Goal: Check status: Check status

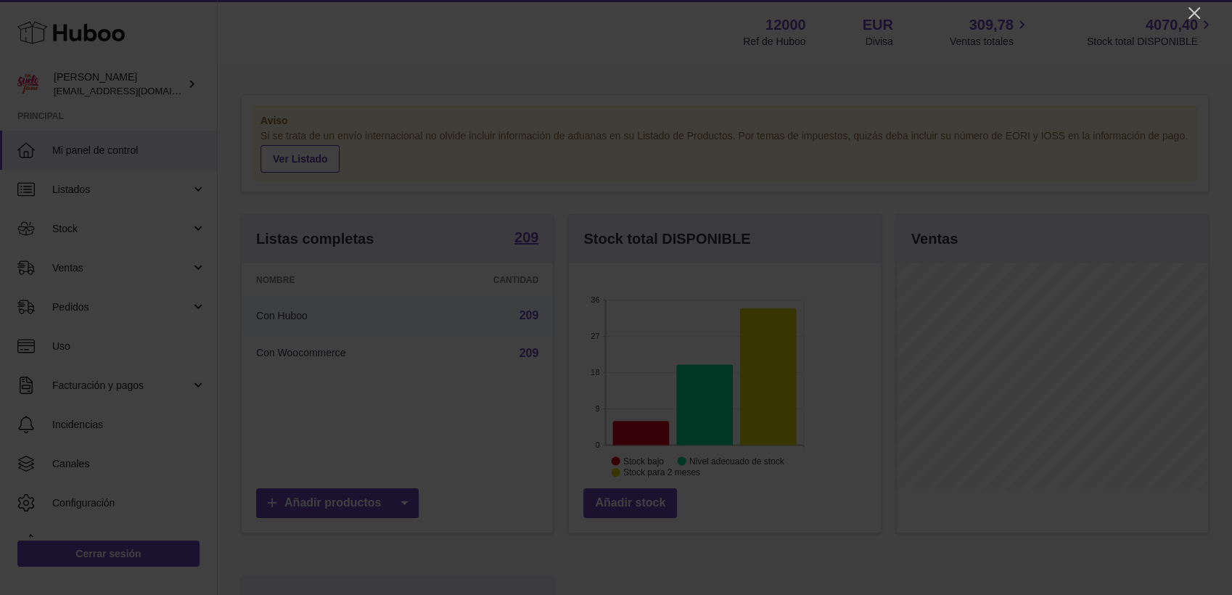
scroll to position [226, 311]
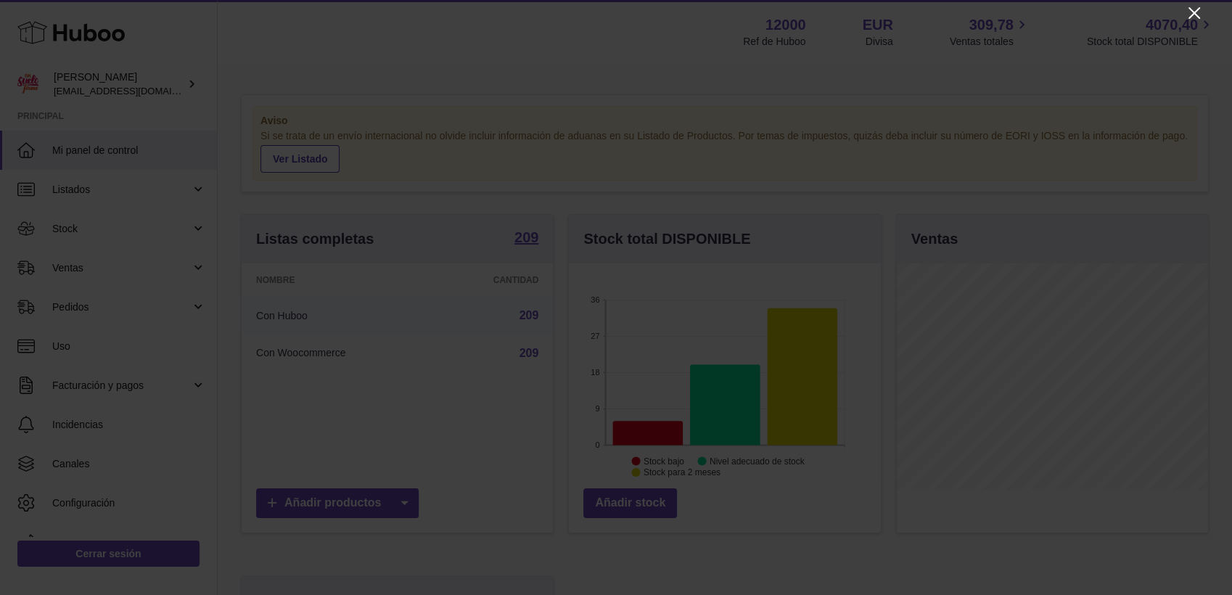
click at [1187, 13] on icon "Close" at bounding box center [1194, 12] width 17 height 17
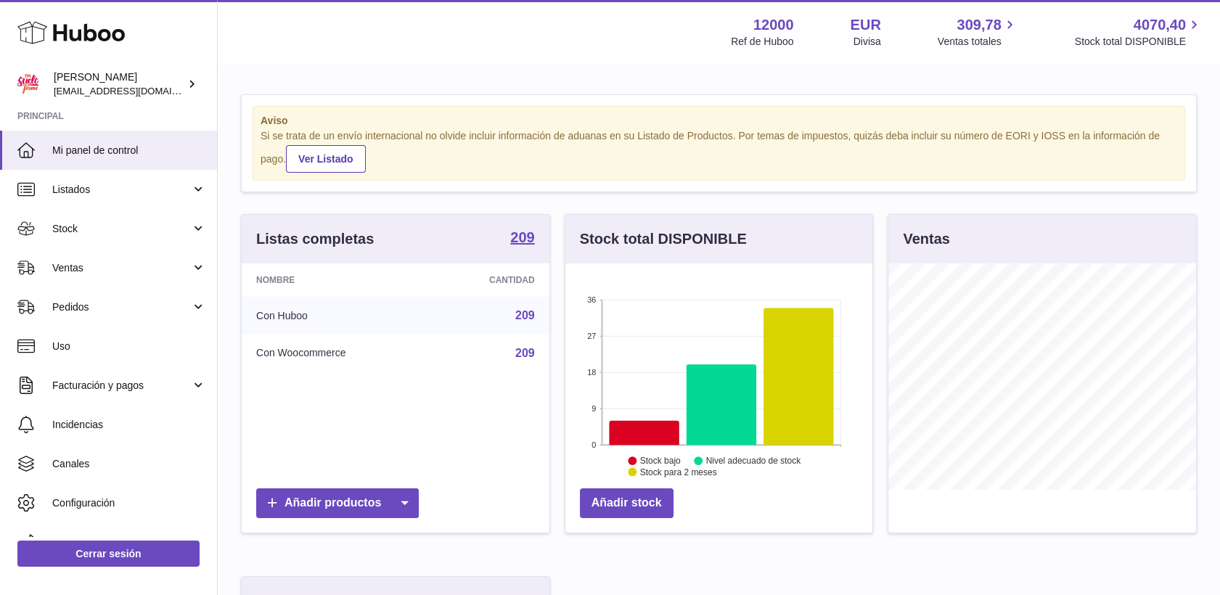
scroll to position [725621, 725540]
click at [73, 271] on span "Ventas" at bounding box center [121, 268] width 139 height 14
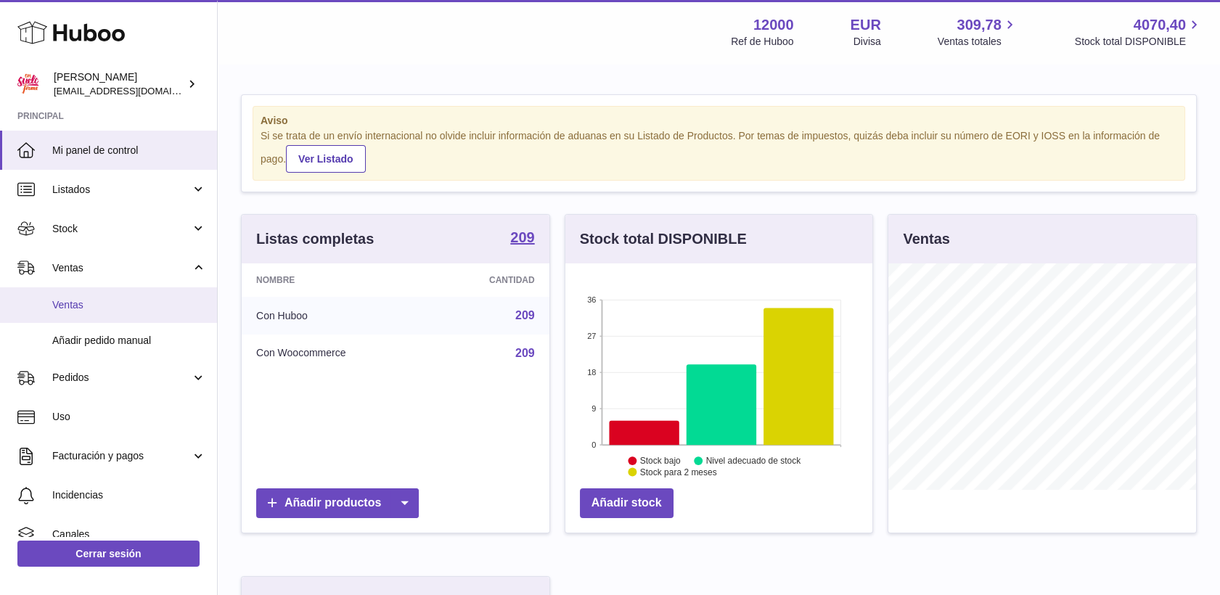
click at [75, 299] on span "Ventas" at bounding box center [129, 305] width 154 height 14
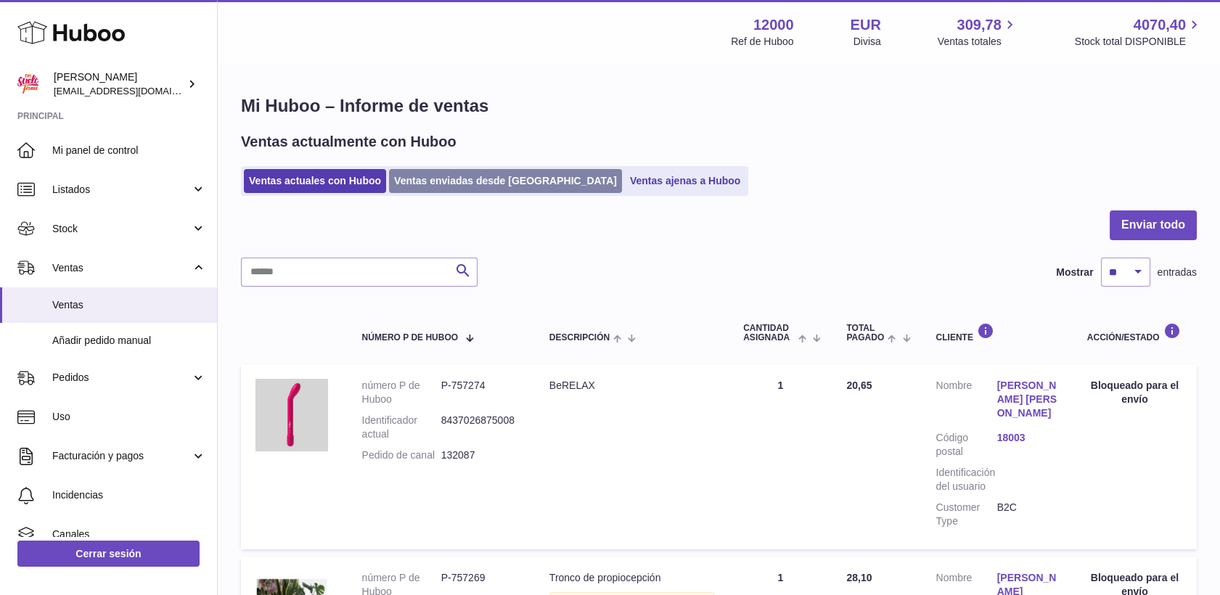
click at [454, 187] on link "Ventas enviadas desde [GEOGRAPHIC_DATA]" at bounding box center [505, 181] width 233 height 24
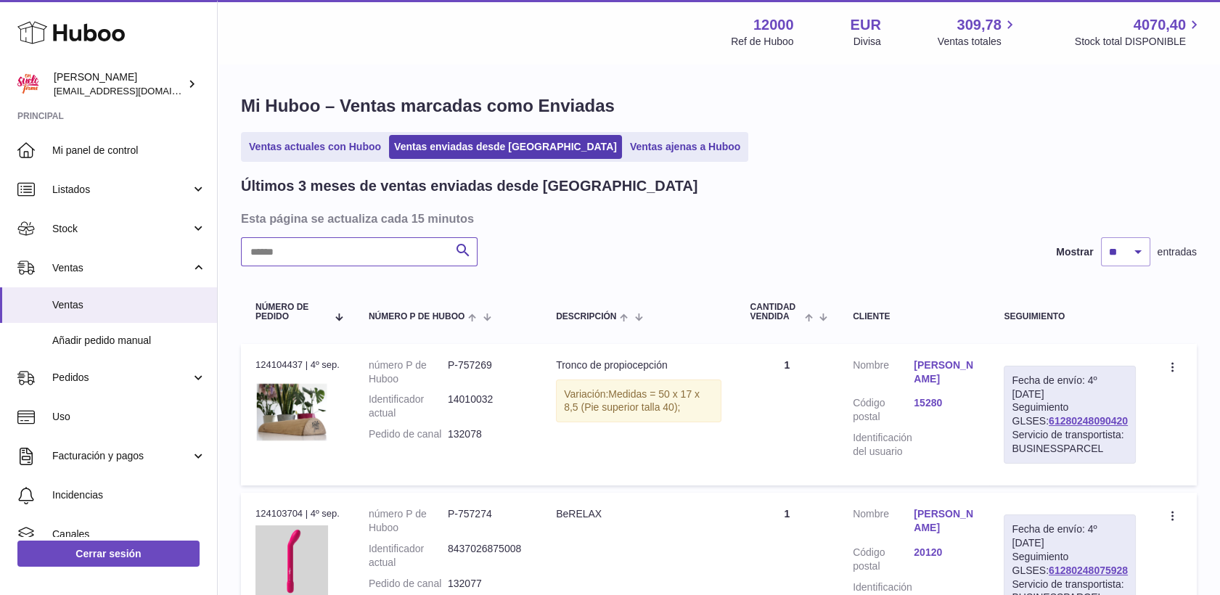
click at [368, 249] on input "text" at bounding box center [359, 251] width 237 height 29
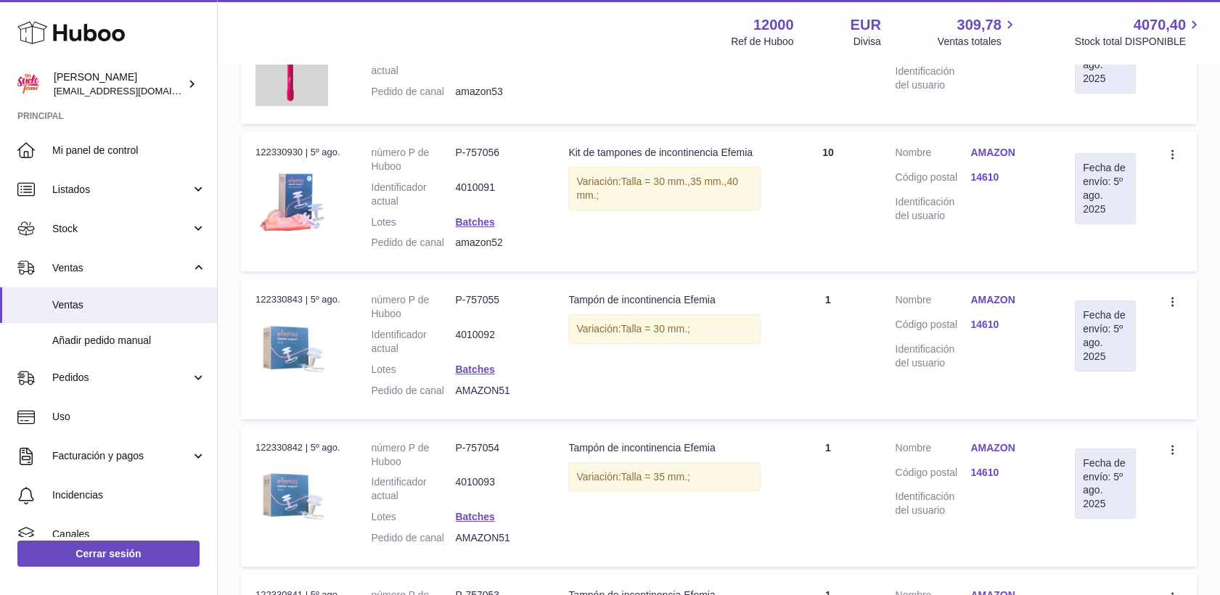
scroll to position [564, 0]
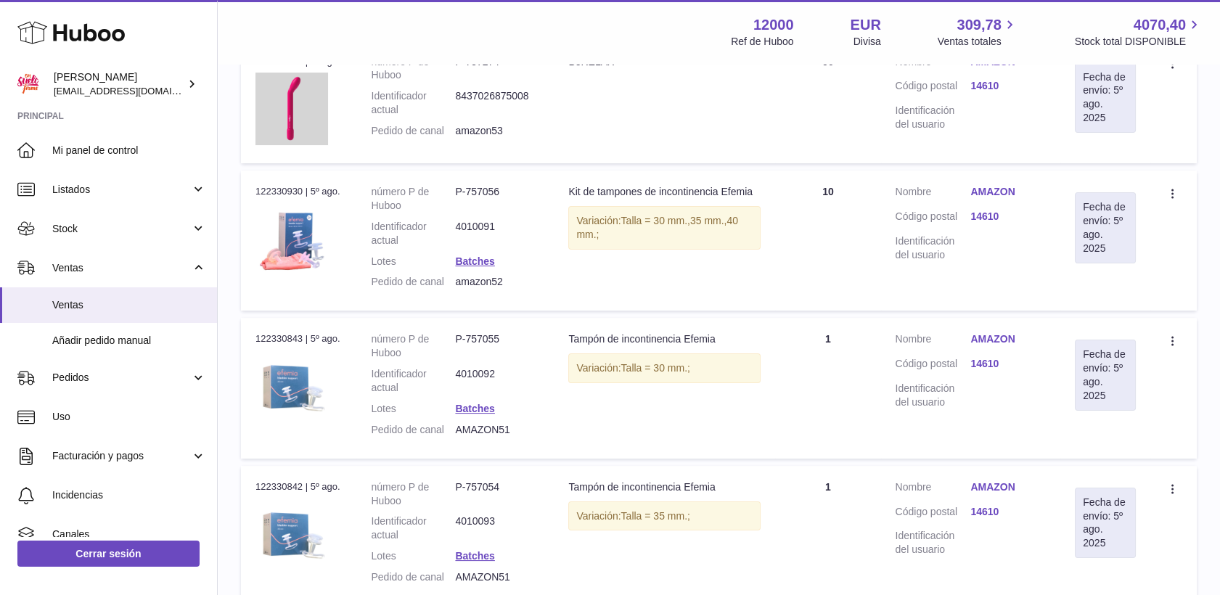
type input "******"
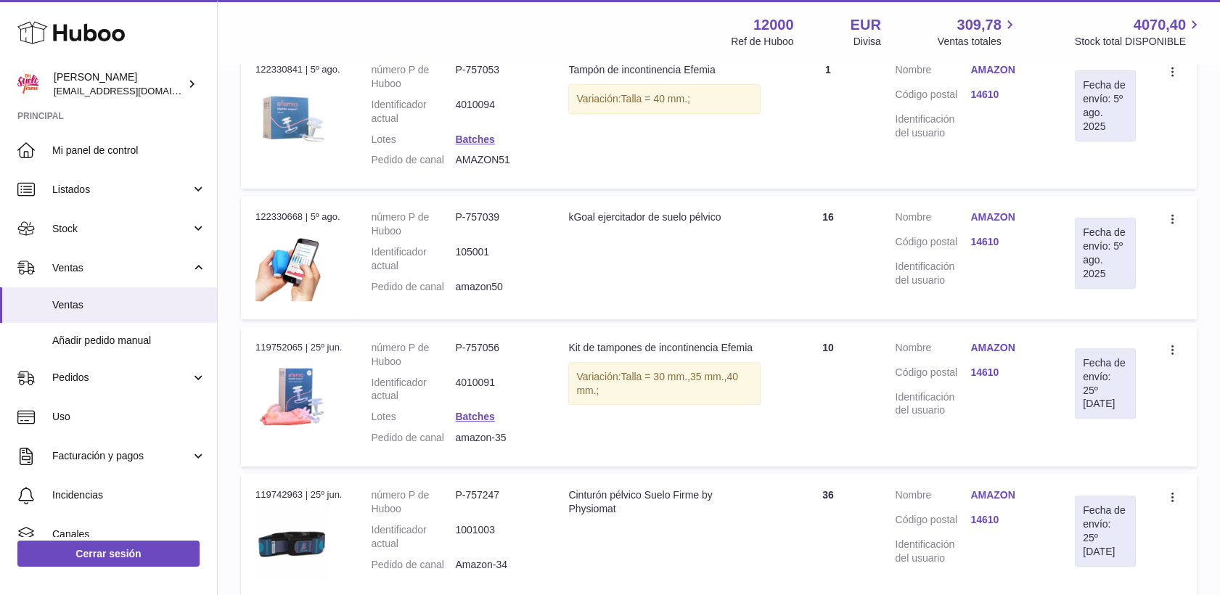
scroll to position [806, 0]
